Goal: Task Accomplishment & Management: Manage account settings

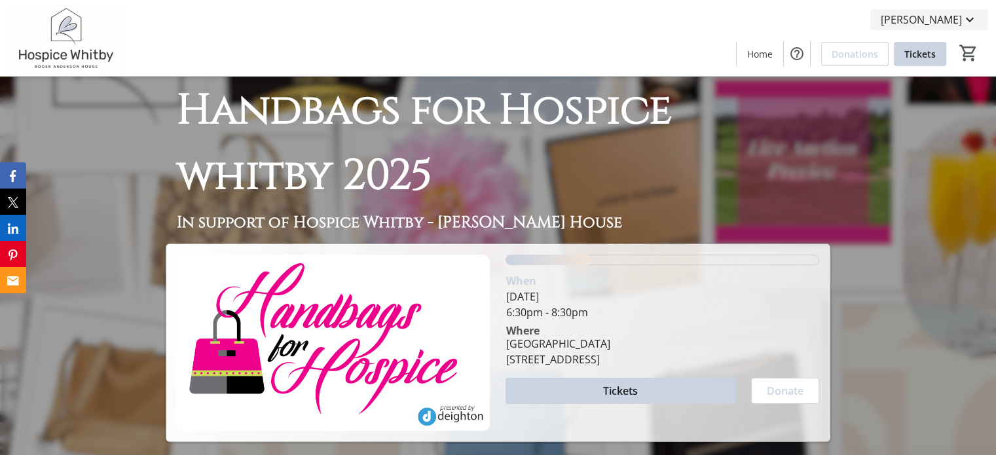
click at [932, 22] on span "[PERSON_NAME]" at bounding box center [921, 20] width 81 height 16
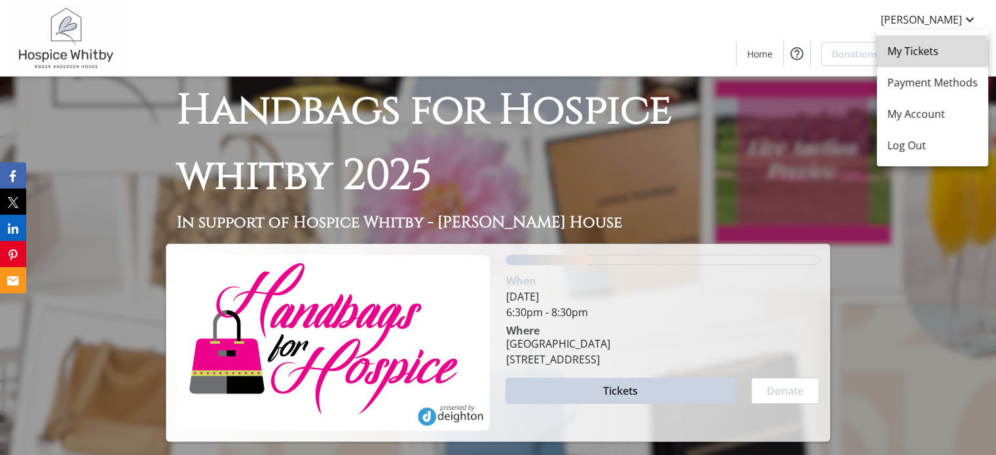
click at [928, 53] on span "My Tickets" at bounding box center [932, 51] width 90 height 16
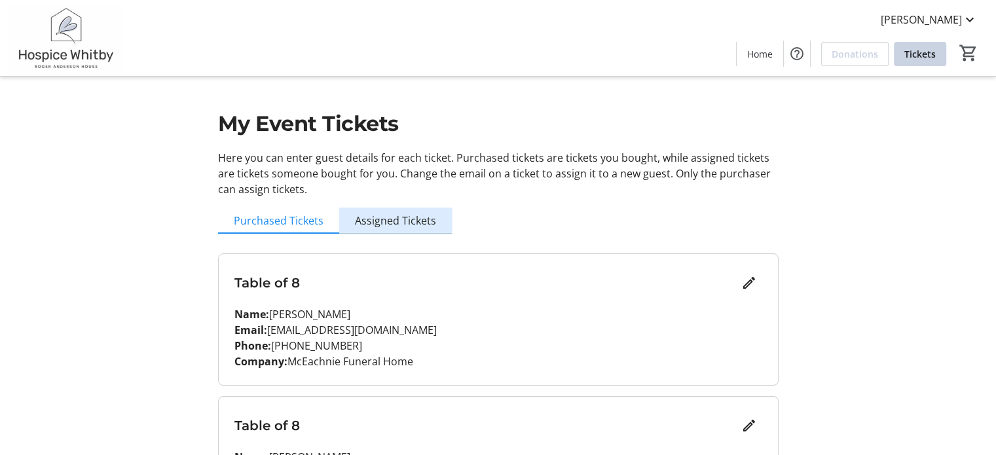
click at [394, 217] on span "Assigned Tickets" at bounding box center [395, 220] width 81 height 10
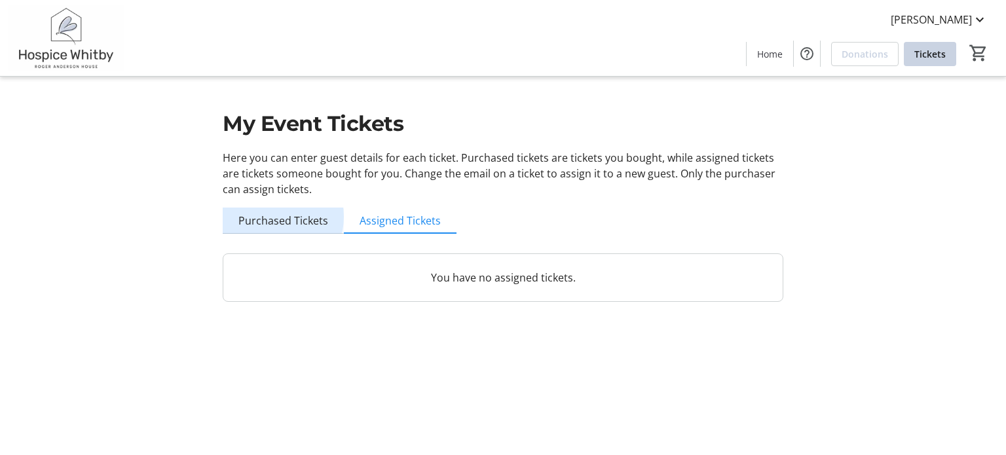
click at [272, 217] on span "Purchased Tickets" at bounding box center [283, 220] width 90 height 10
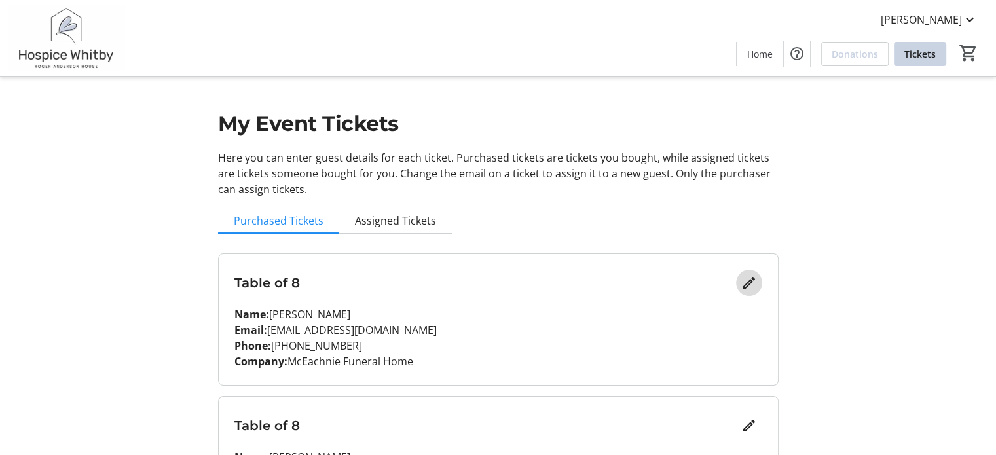
click at [744, 284] on mat-icon "Edit" at bounding box center [749, 283] width 16 height 16
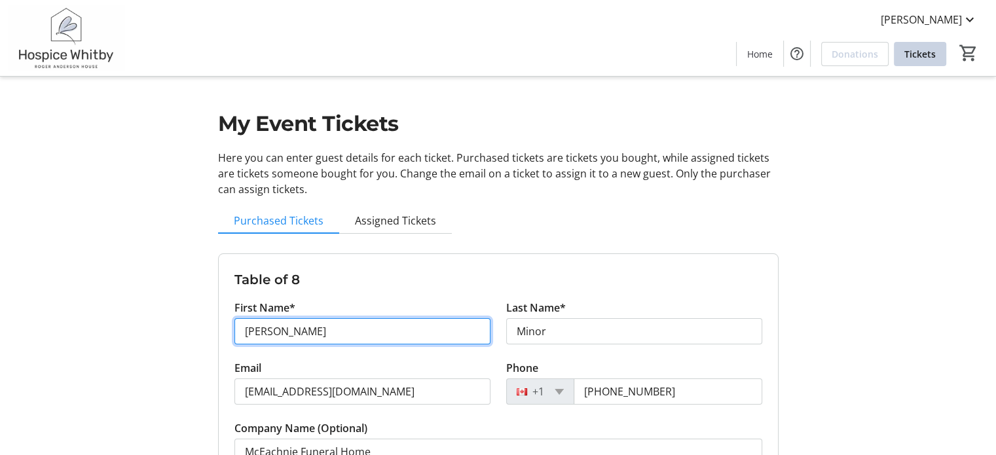
drag, startPoint x: 331, startPoint y: 332, endPoint x: 50, endPoint y: 319, distance: 281.2
type input "[PERSON_NAME]"
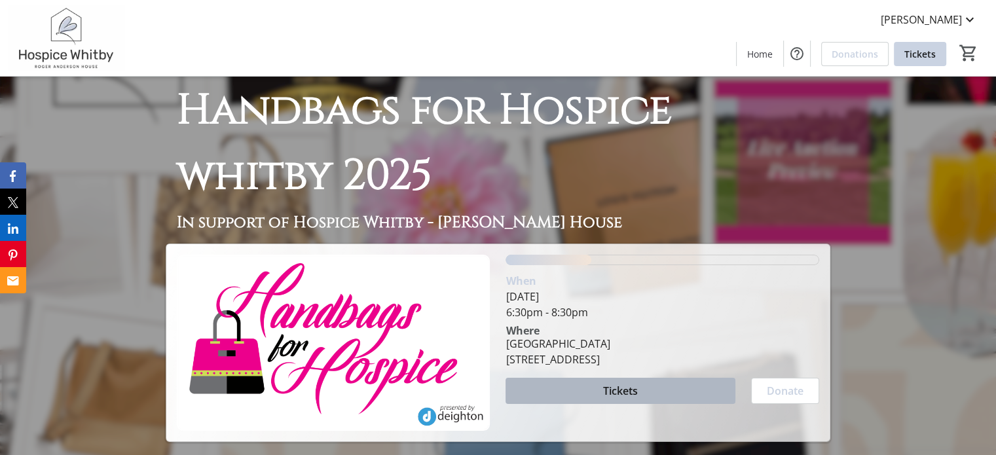
click at [606, 391] on span "Tickets" at bounding box center [620, 391] width 35 height 16
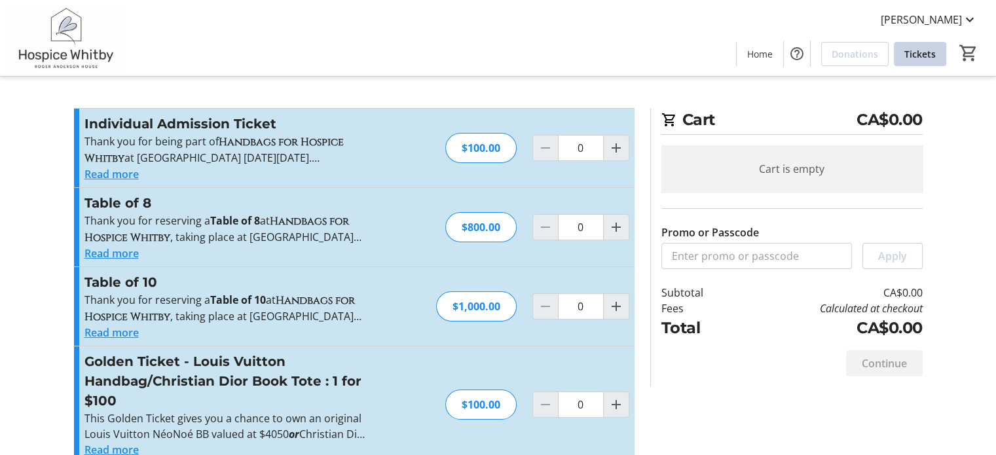
click at [125, 253] on button "Read more" at bounding box center [111, 254] width 54 height 16
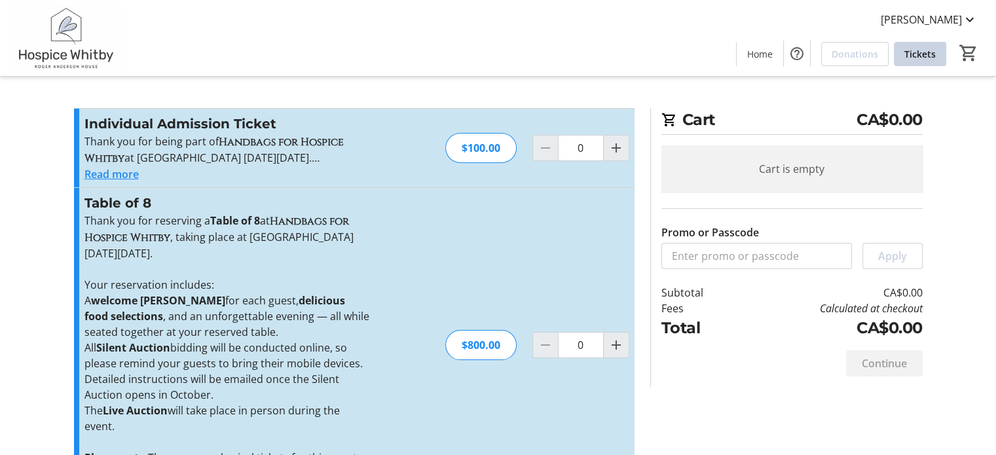
click at [32, 375] on tr-checkout-feature-upsell-ui "Cart CA$0.00 Cart is empty Promo or Passcode Apply Subtotal CA$0.00 Fees Calcul…" at bounding box center [498, 416] width 996 height 832
